Goal: Task Accomplishment & Management: Manage account settings

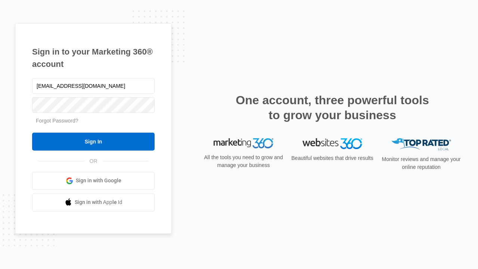
type input "dankie614@gmail.com"
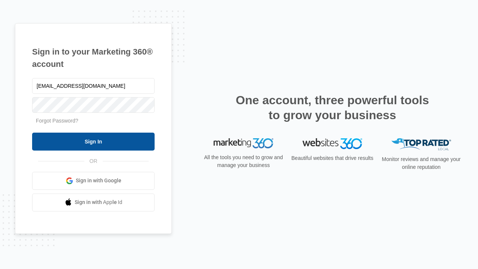
click at [93, 141] on input "Sign In" at bounding box center [93, 141] width 122 height 18
